Goal: Transaction & Acquisition: Purchase product/service

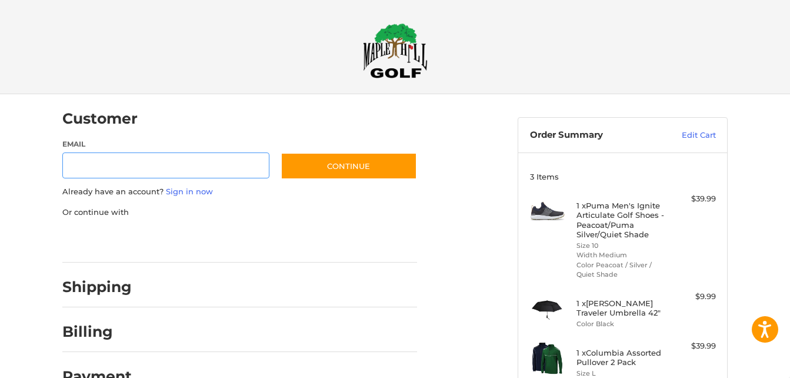
scroll to position [19, 0]
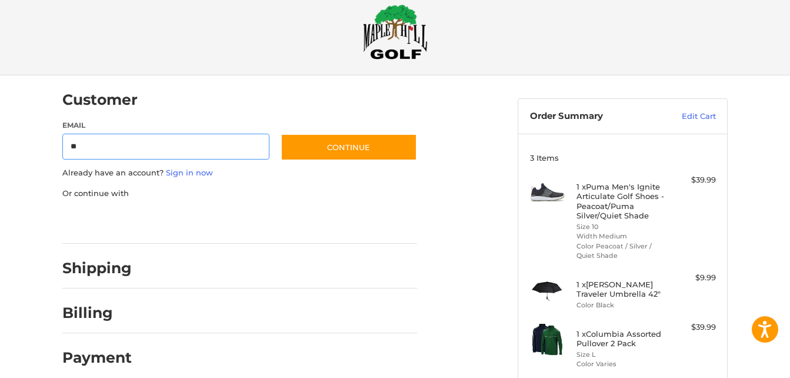
type input "**********"
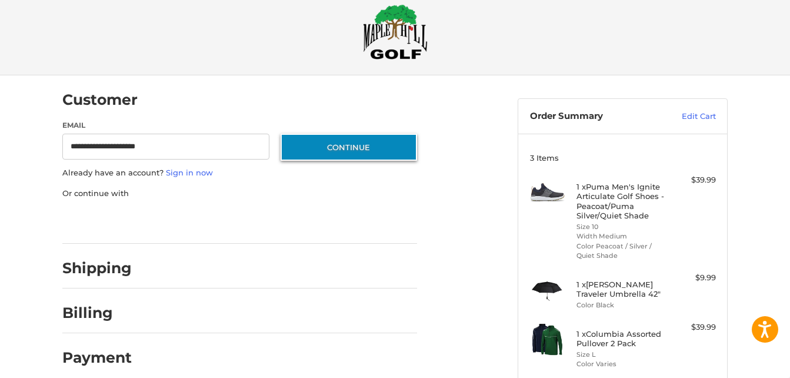
click at [323, 148] on button "Continue" at bounding box center [349, 147] width 137 height 27
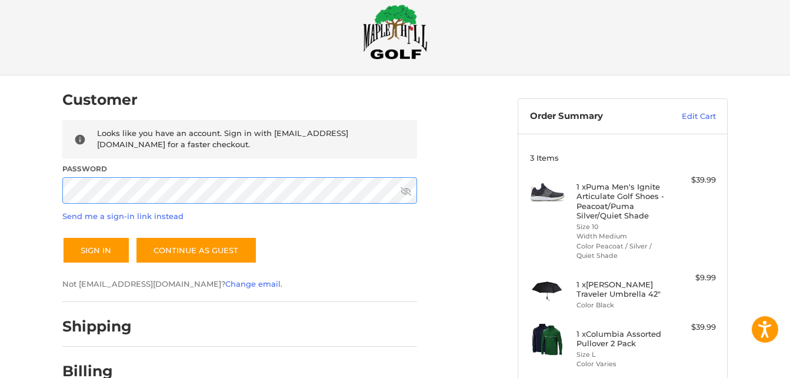
click at [62, 237] on button "Sign In" at bounding box center [96, 250] width 68 height 27
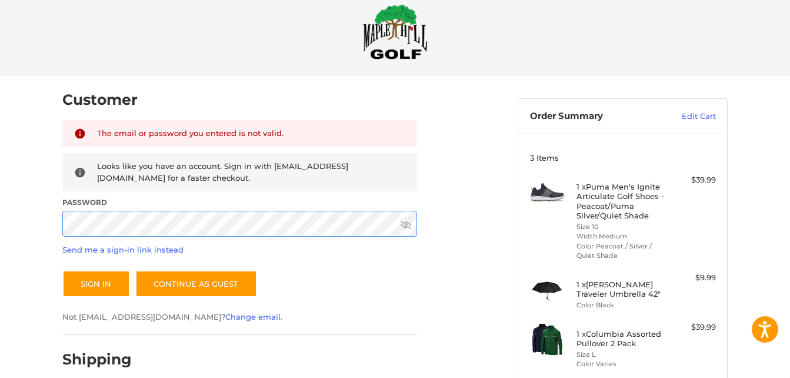
click at [62, 270] on button "Sign In" at bounding box center [96, 283] width 68 height 27
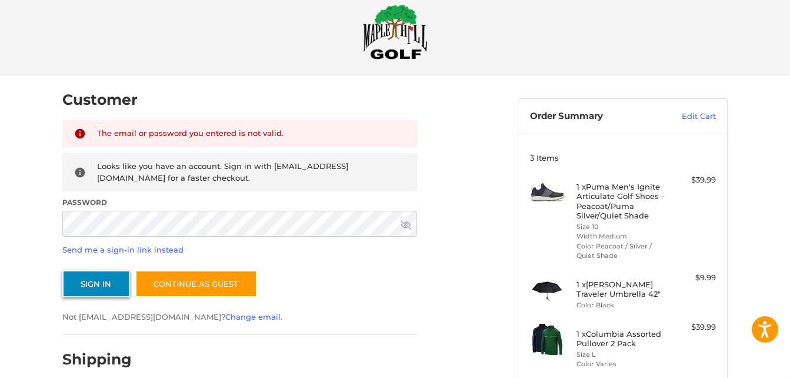
click at [101, 271] on button "Sign In" at bounding box center [96, 283] width 68 height 27
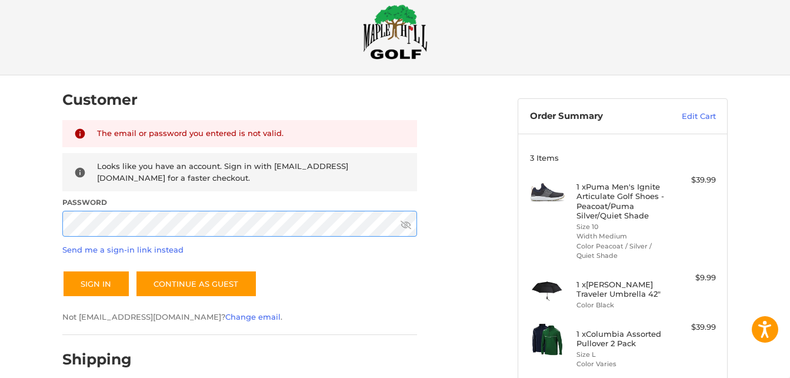
click at [62, 270] on button "Sign In" at bounding box center [96, 283] width 68 height 27
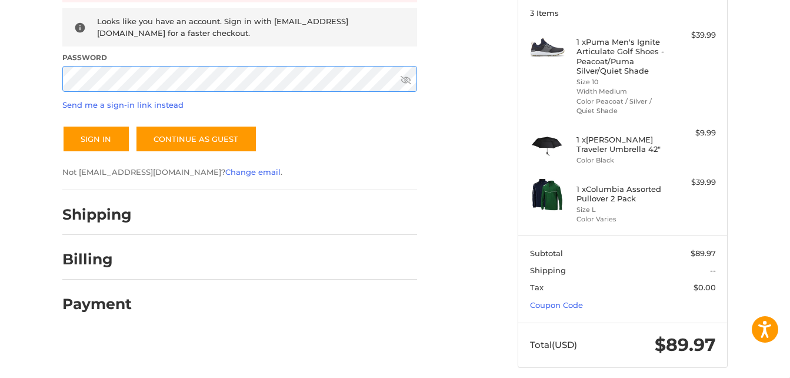
scroll to position [177, 0]
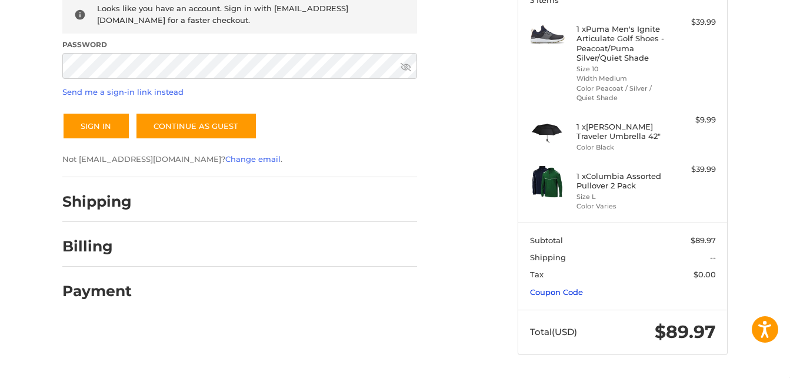
click at [553, 294] on link "Coupon Code" at bounding box center [556, 291] width 53 height 9
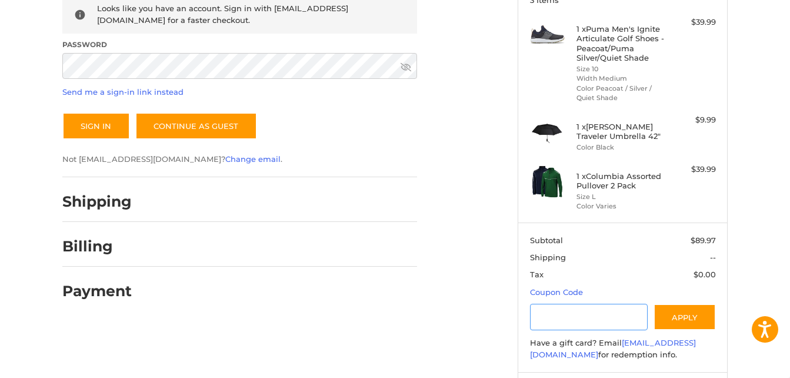
click at [553, 312] on input "Gift Certificate or Coupon Code" at bounding box center [589, 317] width 118 height 26
click at [669, 322] on button "Apply" at bounding box center [685, 317] width 62 height 26
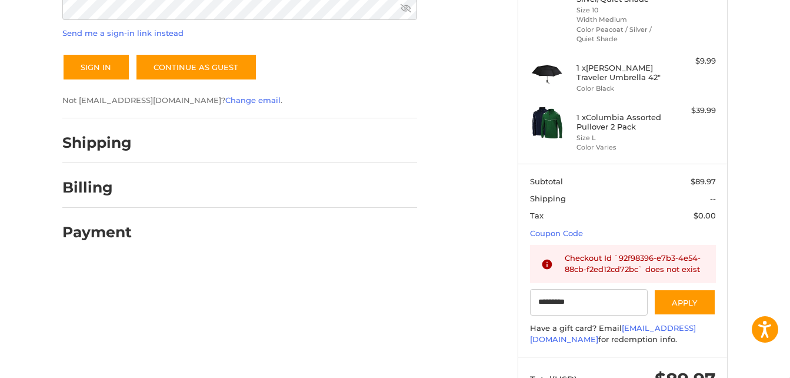
scroll to position [238, 0]
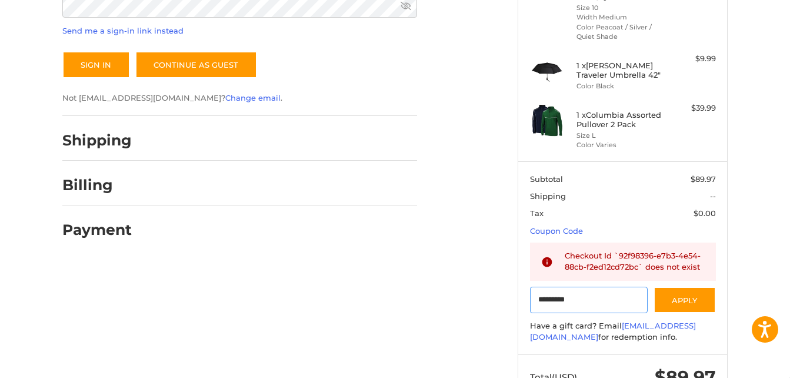
click at [550, 301] on input "*********" at bounding box center [589, 300] width 118 height 26
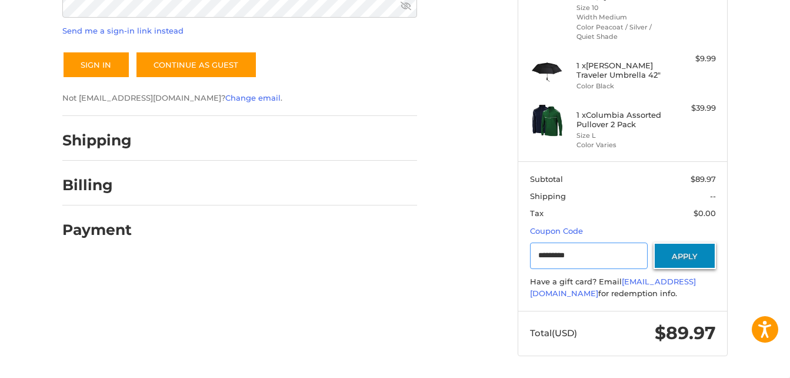
type input "*********"
click at [670, 253] on button "Apply" at bounding box center [685, 255] width 62 height 26
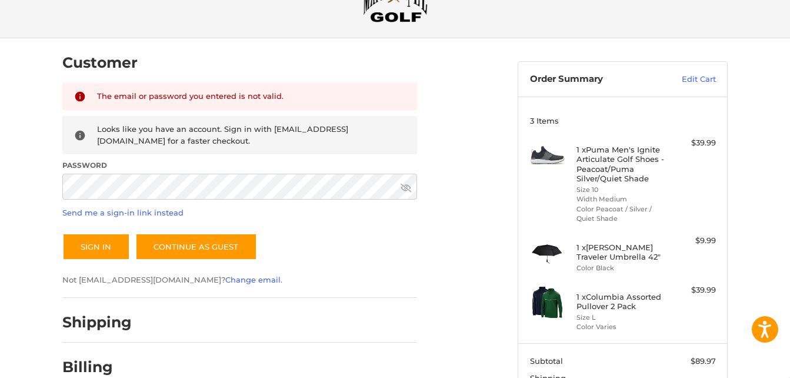
scroll to position [0, 0]
